Goal: Task Accomplishment & Management: Use online tool/utility

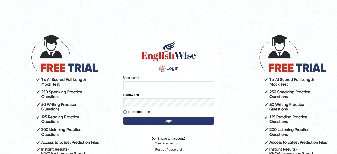
type input "amitpandey_parramatta"
click at [161, 120] on button "Login" at bounding box center [169, 121] width 90 height 8
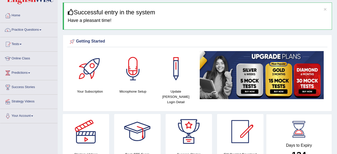
scroll to position [16, 0]
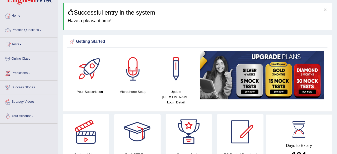
click at [41, 30] on span at bounding box center [40, 30] width 2 height 1
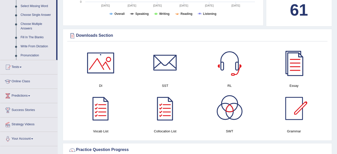
scroll to position [262, 0]
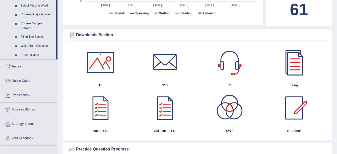
click at [292, 64] on div at bounding box center [294, 62] width 35 height 35
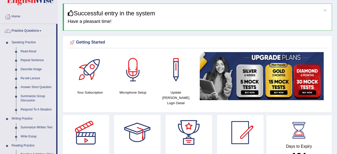
scroll to position [16, 0]
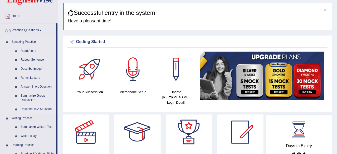
click at [44, 109] on link "Respond To A Situation" at bounding box center [37, 109] width 38 height 9
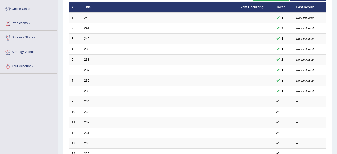
scroll to position [66, 0]
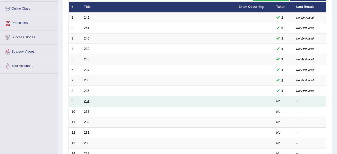
click at [84, 101] on link "234" at bounding box center [87, 101] width 6 height 4
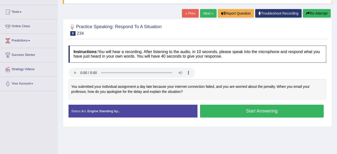
scroll to position [48, 0]
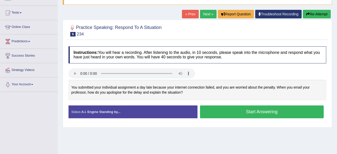
click at [235, 116] on button "Start Answering" at bounding box center [262, 111] width 124 height 13
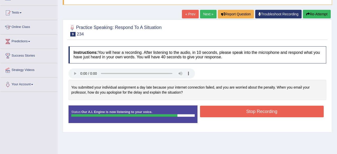
click at [242, 115] on button "Stop Recording" at bounding box center [262, 112] width 124 height 12
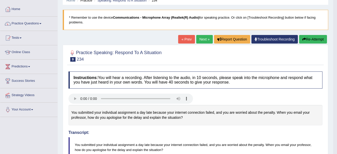
scroll to position [21, 0]
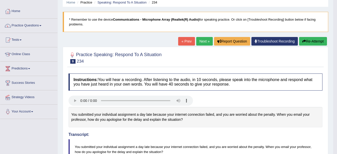
click at [315, 42] on button "Re-Attempt" at bounding box center [314, 41] width 28 height 9
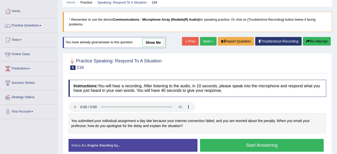
click at [272, 147] on button "Start Answering" at bounding box center [262, 145] width 124 height 13
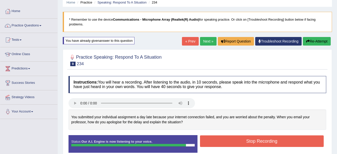
click at [267, 143] on button "Stop Recording" at bounding box center [262, 141] width 124 height 12
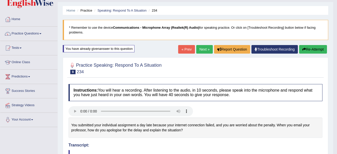
scroll to position [12, 0]
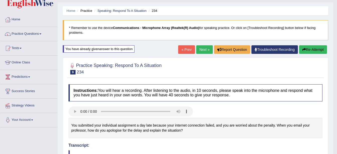
click at [312, 50] on button "Re-Attempt" at bounding box center [314, 49] width 28 height 9
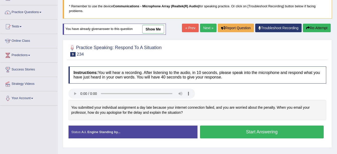
scroll to position [34, 0]
click at [280, 133] on button "Start Answering" at bounding box center [262, 131] width 124 height 13
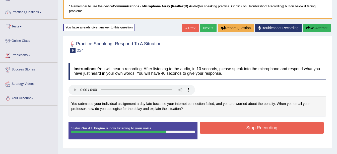
click at [269, 129] on button "Stop Recording" at bounding box center [262, 128] width 124 height 12
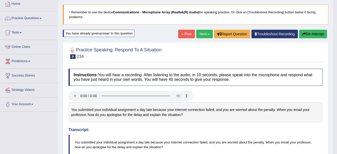
scroll to position [28, 0]
click at [317, 36] on button "Re-Attempt" at bounding box center [314, 34] width 28 height 9
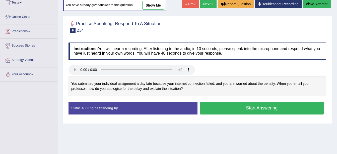
scroll to position [58, 0]
click at [226, 109] on button "Start Answering" at bounding box center [262, 108] width 124 height 13
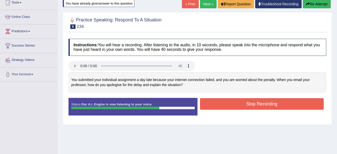
click at [237, 104] on button "Stop Recording" at bounding box center [262, 104] width 124 height 12
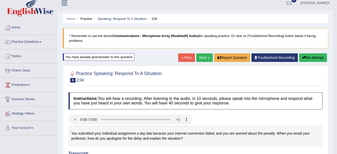
scroll to position [0, 0]
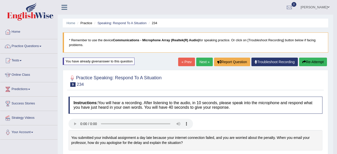
click at [317, 63] on button "Re-Attempt" at bounding box center [314, 62] width 28 height 9
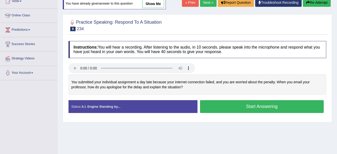
click at [244, 108] on button "Start Answering" at bounding box center [262, 106] width 124 height 13
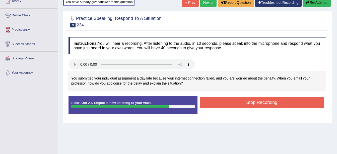
click at [243, 106] on button "Stop Recording" at bounding box center [262, 102] width 124 height 12
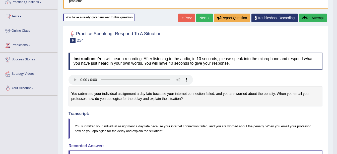
scroll to position [43, 0]
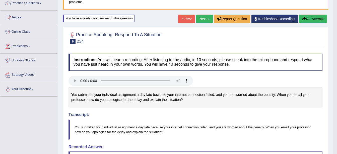
click at [317, 19] on button "Re-Attempt" at bounding box center [314, 19] width 28 height 9
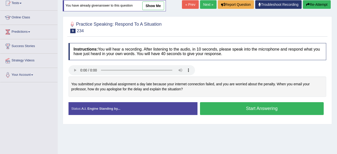
scroll to position [58, 0]
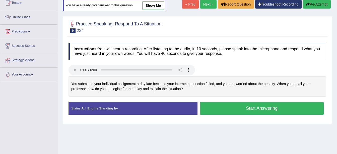
click at [248, 107] on button "Start Answering" at bounding box center [262, 108] width 124 height 13
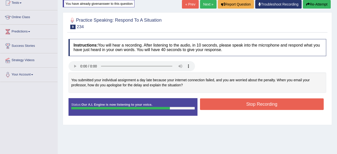
click at [242, 105] on button "Stop Recording" at bounding box center [262, 104] width 124 height 12
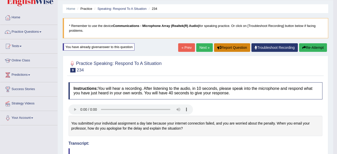
scroll to position [14, 0]
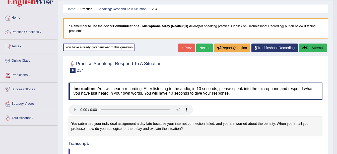
click at [314, 48] on button "Re-Attempt" at bounding box center [314, 47] width 28 height 9
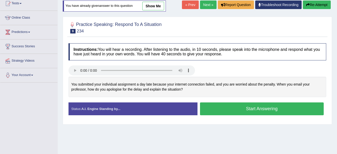
click at [247, 110] on button "Start Answering" at bounding box center [262, 108] width 124 height 13
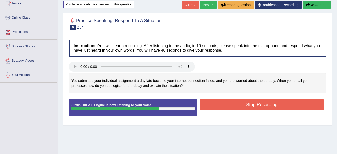
click at [258, 105] on button "Stop Recording" at bounding box center [262, 105] width 124 height 12
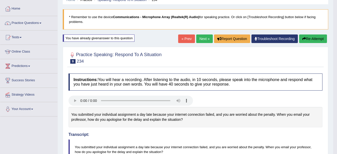
scroll to position [18, 0]
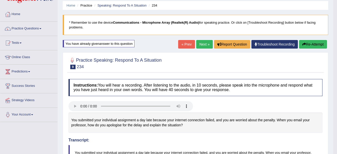
click at [205, 43] on link "Next »" at bounding box center [205, 44] width 17 height 9
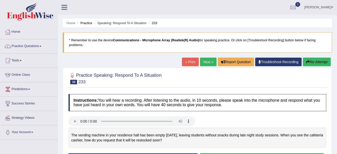
scroll to position [55, 0]
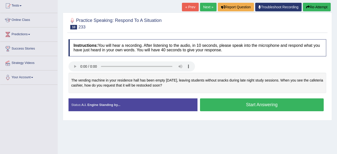
click at [222, 105] on button "Start Answering" at bounding box center [262, 104] width 124 height 13
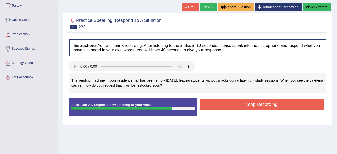
click at [222, 105] on button "Stop Recording" at bounding box center [262, 105] width 124 height 12
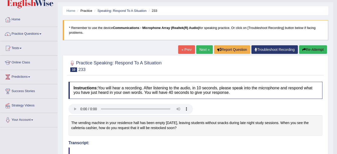
scroll to position [12, 0]
click at [201, 49] on link "Next »" at bounding box center [205, 49] width 17 height 9
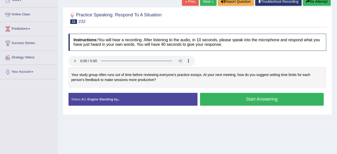
click at [225, 101] on button "Start Answering" at bounding box center [262, 99] width 124 height 13
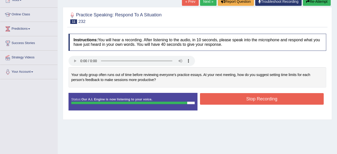
click at [227, 101] on button "Stop Recording" at bounding box center [262, 99] width 124 height 12
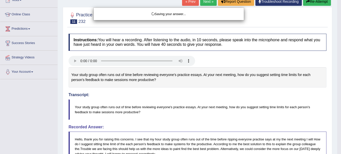
drag, startPoint x: 227, startPoint y: 101, endPoint x: 222, endPoint y: 90, distance: 11.6
click at [237, 83] on div "Saving your answer..." at bounding box center [170, 77] width 341 height 154
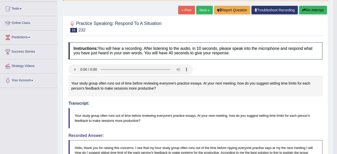
scroll to position [51, 0]
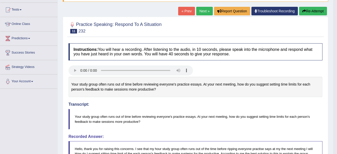
click at [317, 12] on button "Re-Attempt" at bounding box center [314, 11] width 28 height 9
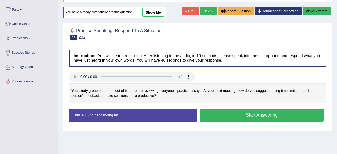
click at [226, 111] on button "Start Answering" at bounding box center [262, 115] width 124 height 13
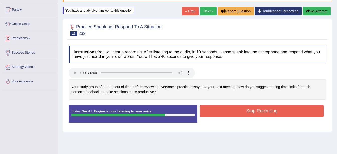
click at [226, 111] on button "Stop Recording" at bounding box center [262, 111] width 124 height 12
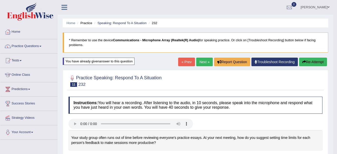
click at [205, 61] on link "Next »" at bounding box center [205, 62] width 17 height 9
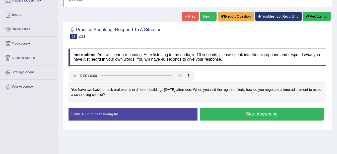
click at [216, 116] on button "Start Answering" at bounding box center [262, 114] width 124 height 13
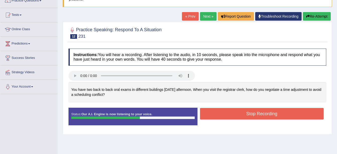
click at [216, 116] on button "Stop Recording" at bounding box center [262, 114] width 124 height 12
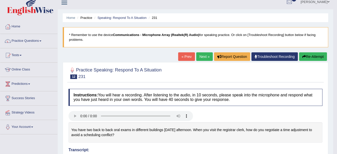
scroll to position [5, 0]
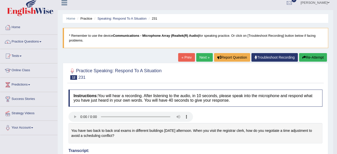
click at [318, 60] on button "Re-Attempt" at bounding box center [314, 57] width 28 height 9
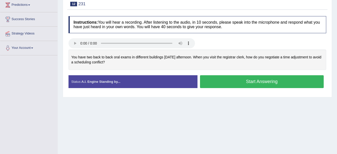
scroll to position [110, 0]
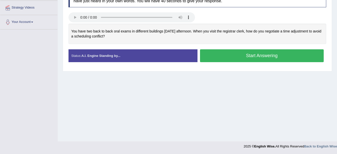
click at [257, 56] on button "Start Answering" at bounding box center [262, 55] width 124 height 13
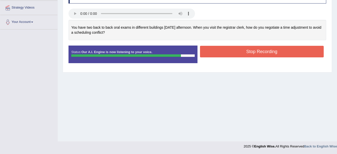
click at [257, 56] on button "Stop Recording" at bounding box center [262, 52] width 124 height 12
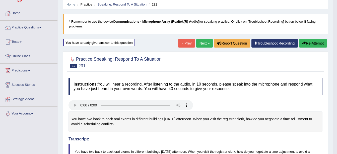
scroll to position [18, 0]
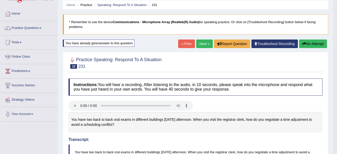
click at [316, 45] on button "Re-Attempt" at bounding box center [314, 43] width 28 height 9
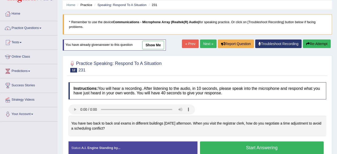
scroll to position [18, 0]
click at [282, 143] on button "Start Answering" at bounding box center [262, 147] width 124 height 13
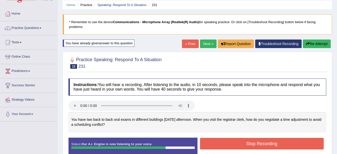
click at [282, 143] on button "Stop Recording" at bounding box center [262, 144] width 124 height 12
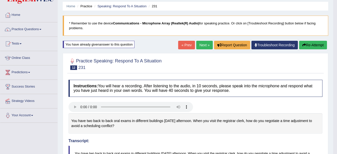
scroll to position [17, 0]
click at [313, 44] on button "Re-Attempt" at bounding box center [314, 45] width 28 height 9
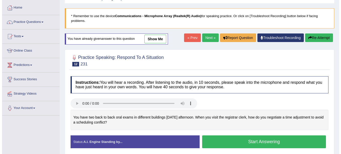
scroll to position [63, 0]
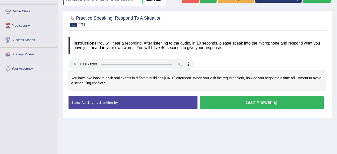
click at [227, 103] on button "Start Answering" at bounding box center [262, 102] width 124 height 13
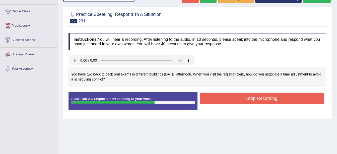
click at [227, 103] on button "Stop Recording" at bounding box center [262, 98] width 124 height 12
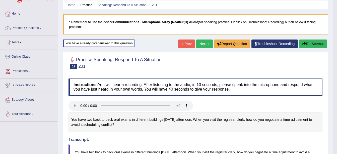
scroll to position [17, 0]
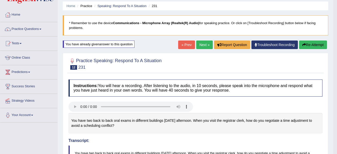
click at [317, 44] on button "Re-Attempt" at bounding box center [314, 44] width 28 height 9
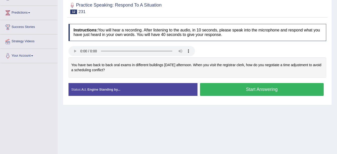
scroll to position [77, 0]
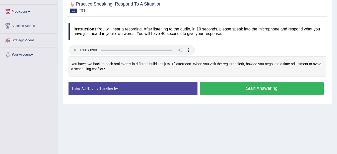
click at [259, 91] on button "Start Answering" at bounding box center [262, 88] width 124 height 13
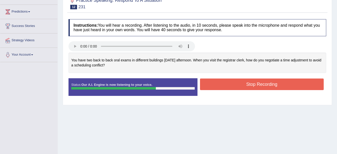
click at [285, 84] on button "Stop Recording" at bounding box center [262, 84] width 124 height 12
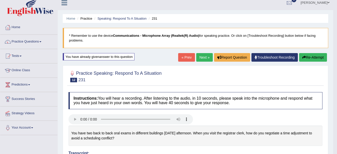
scroll to position [0, 0]
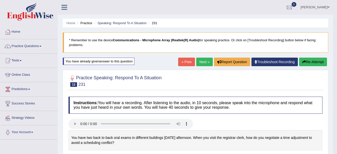
click at [199, 61] on link "Next »" at bounding box center [205, 62] width 17 height 9
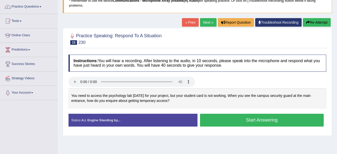
scroll to position [40, 0]
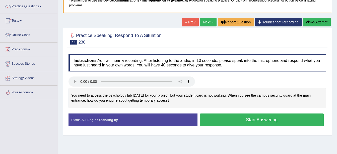
click at [229, 119] on button "Start Answering" at bounding box center [262, 119] width 124 height 13
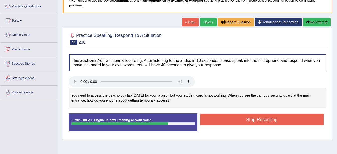
click at [229, 119] on button "Stop Recording" at bounding box center [262, 120] width 124 height 12
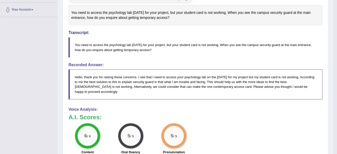
scroll to position [0, 0]
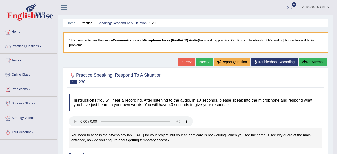
click at [203, 63] on link "Next »" at bounding box center [205, 62] width 17 height 9
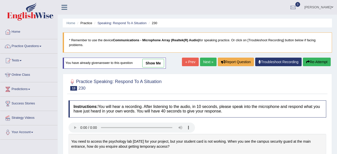
click at [312, 63] on button "Re-Attempt" at bounding box center [317, 62] width 28 height 9
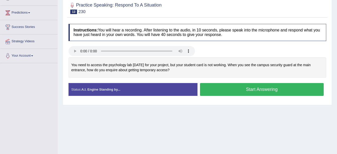
click at [232, 90] on button "Start Answering" at bounding box center [262, 89] width 124 height 13
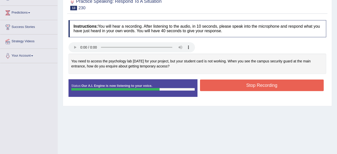
click at [254, 87] on button "Stop Recording" at bounding box center [262, 85] width 124 height 12
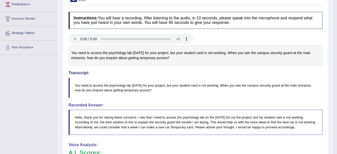
scroll to position [84, 0]
